Goal: Transaction & Acquisition: Subscribe to service/newsletter

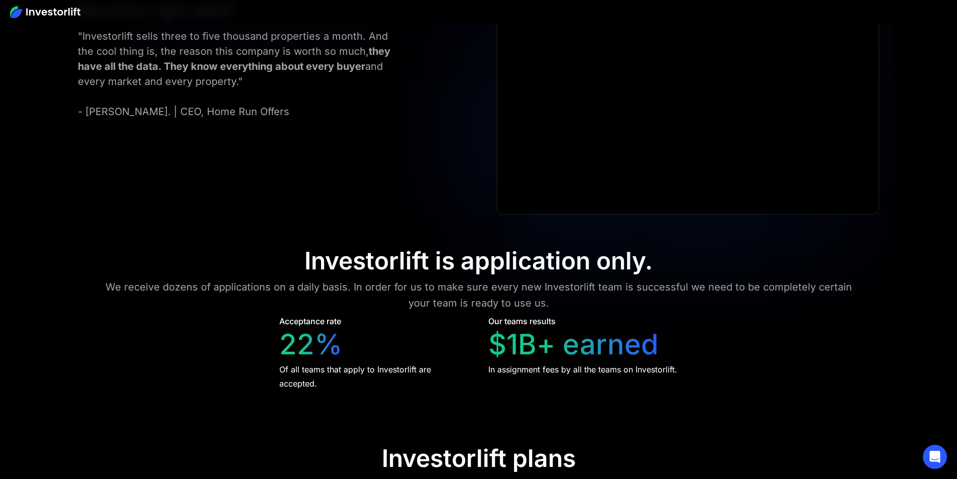
scroll to position [4073, 0]
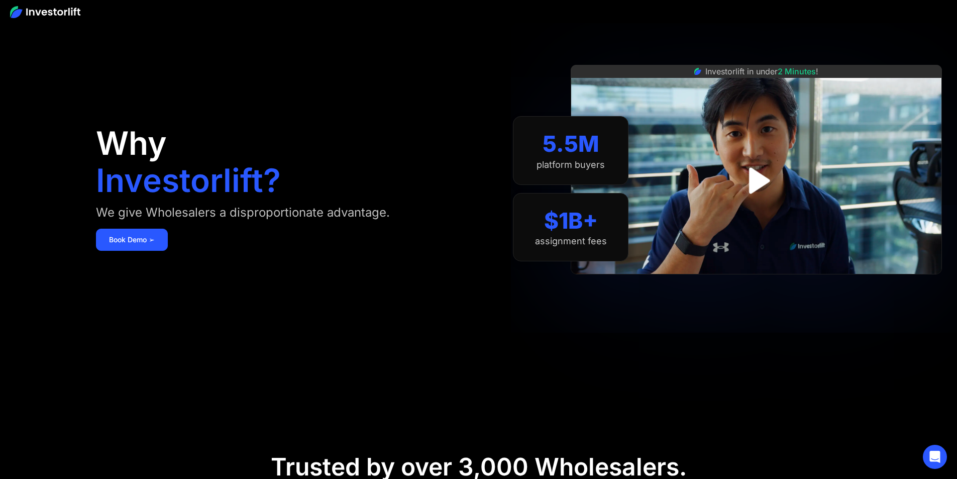
scroll to position [0, 0]
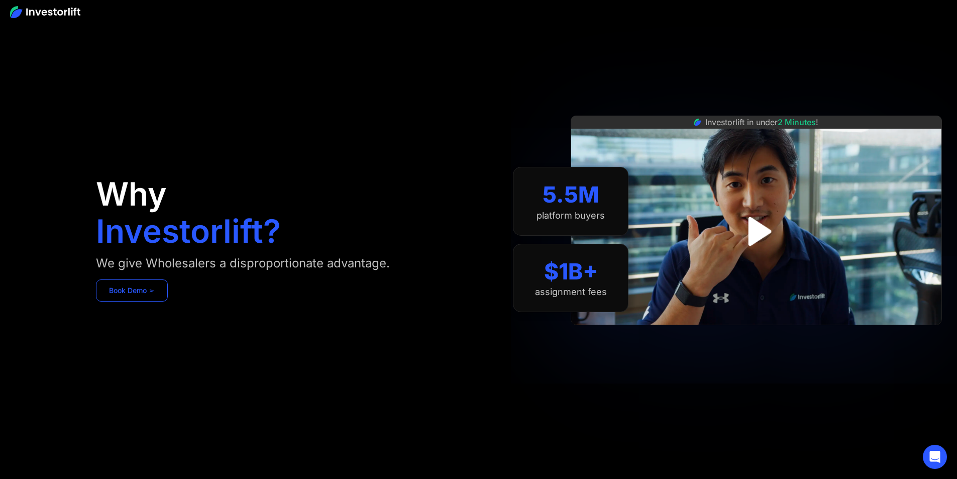
click at [168, 301] on link "Book Demo ➢" at bounding box center [132, 290] width 72 height 22
